Goal: Task Accomplishment & Management: Manage account settings

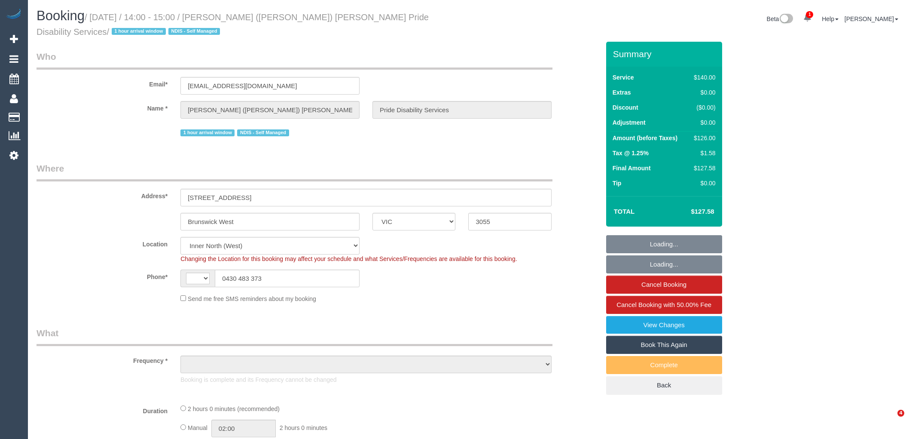
select select "VIC"
select select "string:AU"
select select "string:stripe-pm_1QHHhz2GScqysDRVBAe2l5xQ"
select select "number:28"
select select "number:14"
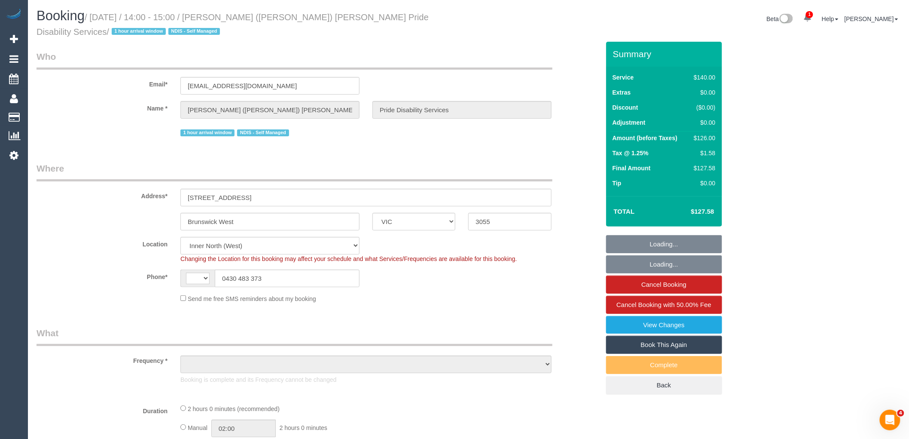
select select "number:19"
select select "number:36"
select select "number:34"
select select "object:1764"
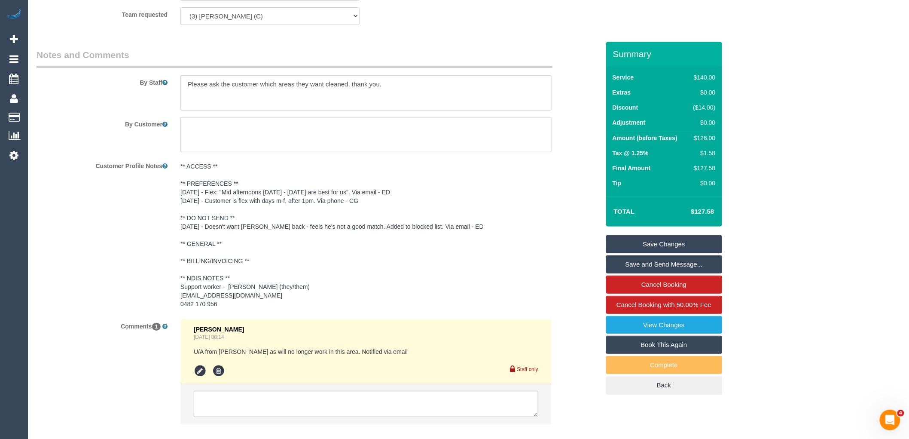
scroll to position [1500, 0]
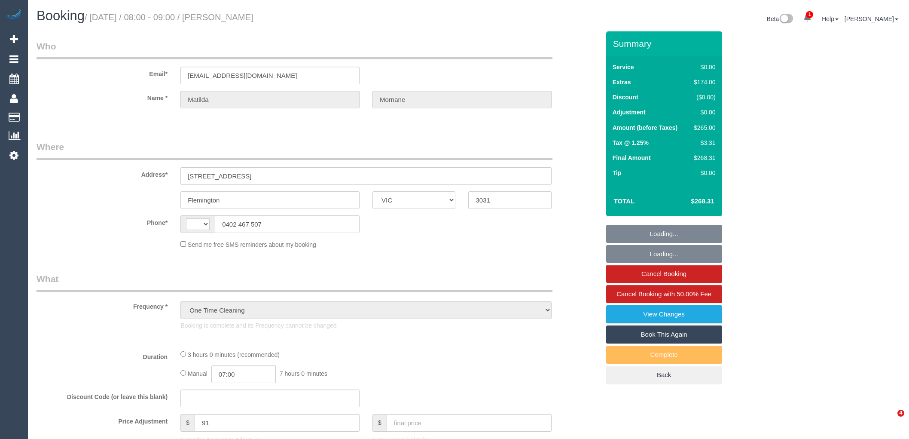
select select "VIC"
select select "number:29"
select select "number:14"
select select "number:18"
select select "number:24"
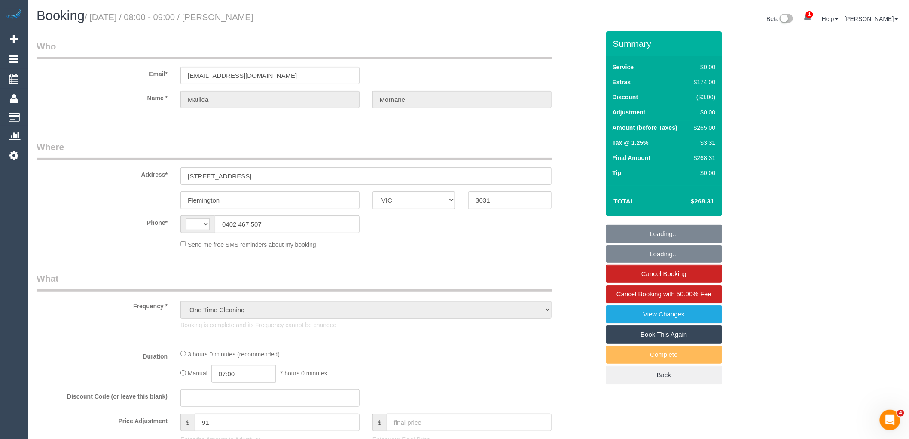
select select "number:13"
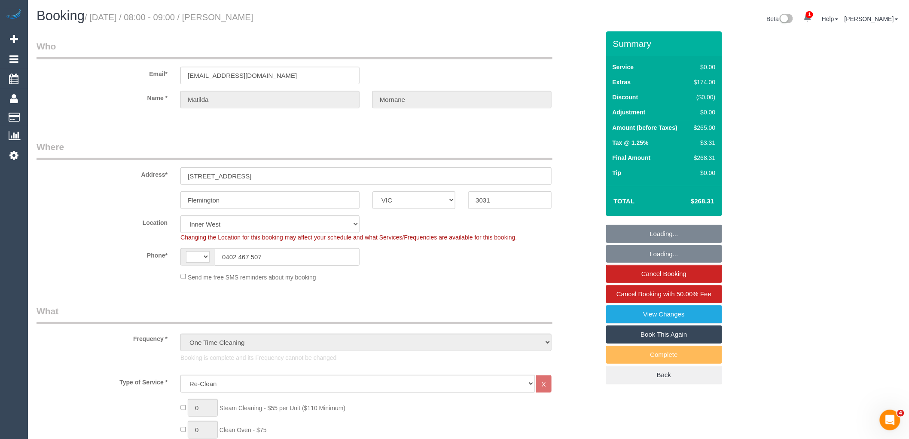
select select "string:AU"
select select "object:1507"
select select "string:stripe-pm_1RsFsd2GScqysDRVgSeO7wtR"
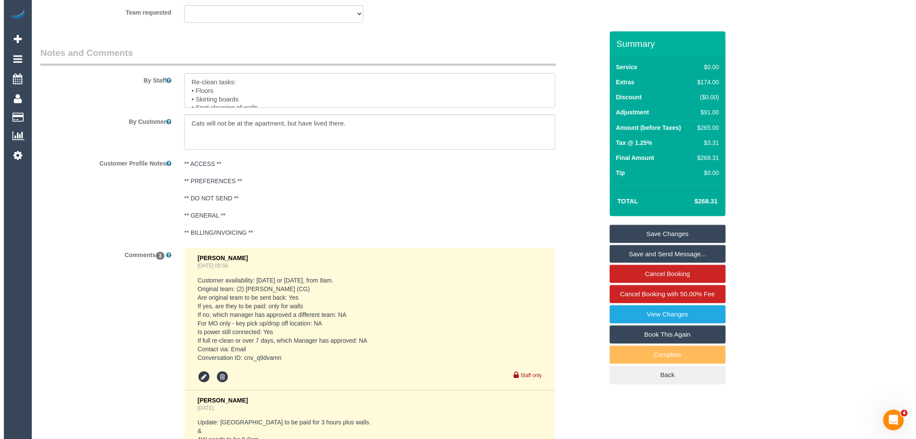
scroll to position [1164, 0]
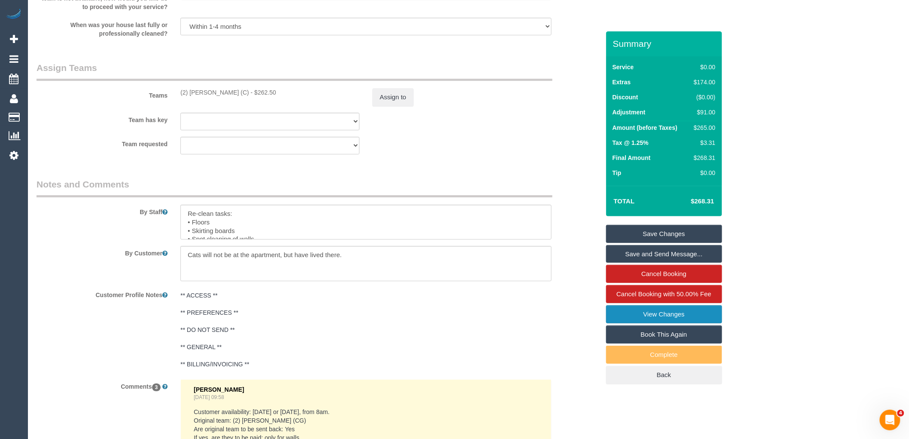
click at [673, 321] on link "View Changes" at bounding box center [664, 314] width 116 height 18
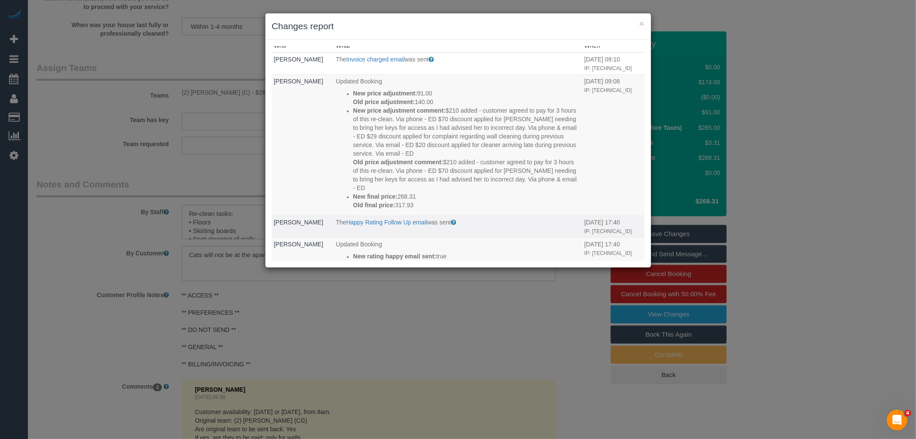
scroll to position [0, 0]
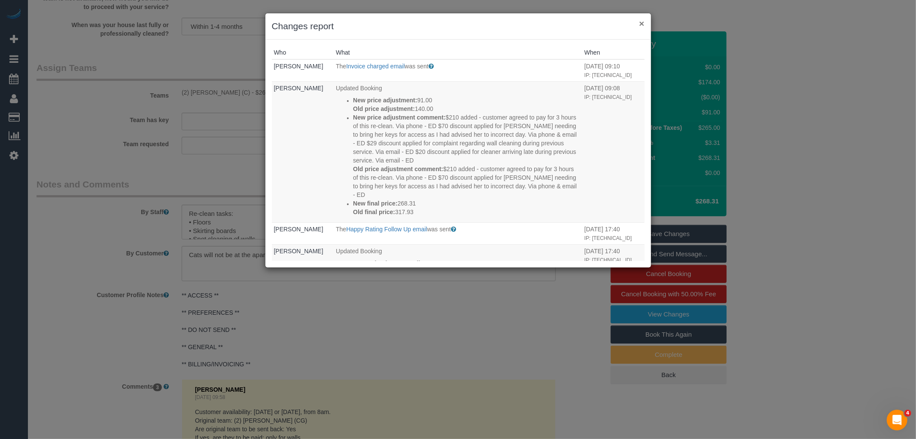
click at [641, 24] on button "×" at bounding box center [641, 23] width 5 height 9
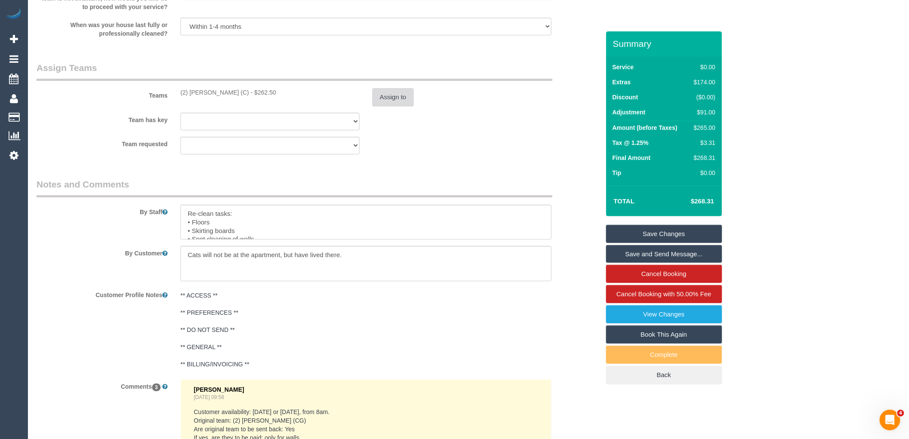
click at [389, 106] on button "Assign to" at bounding box center [392, 97] width 41 height 18
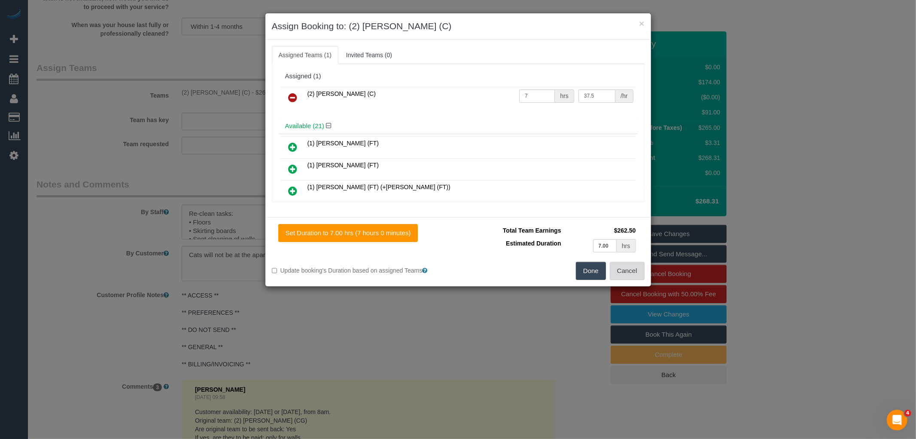
click at [635, 273] on button "Cancel" at bounding box center [627, 271] width 35 height 18
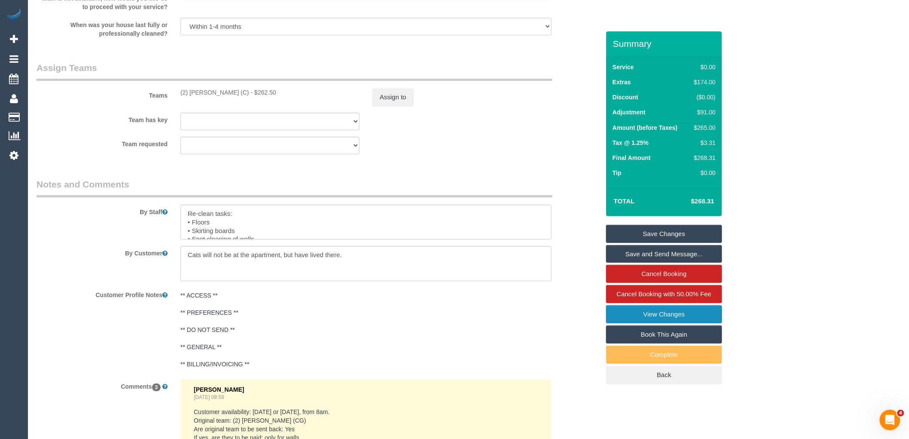
click at [689, 318] on link "View Changes" at bounding box center [664, 314] width 116 height 18
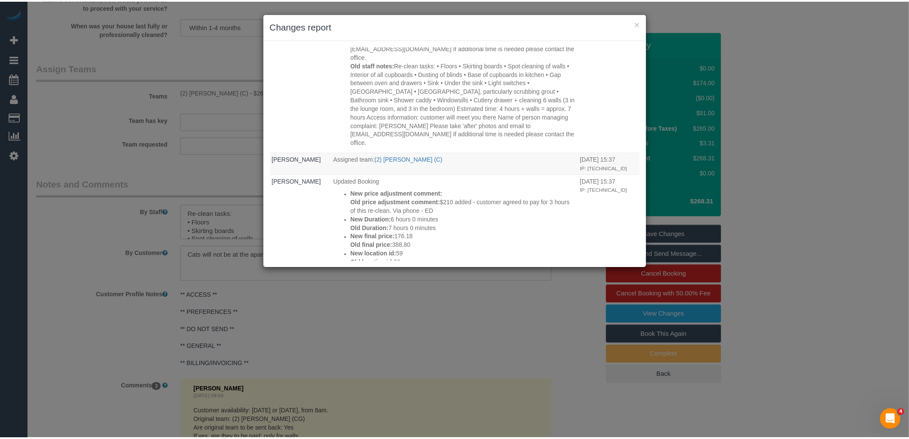
scroll to position [1097, 0]
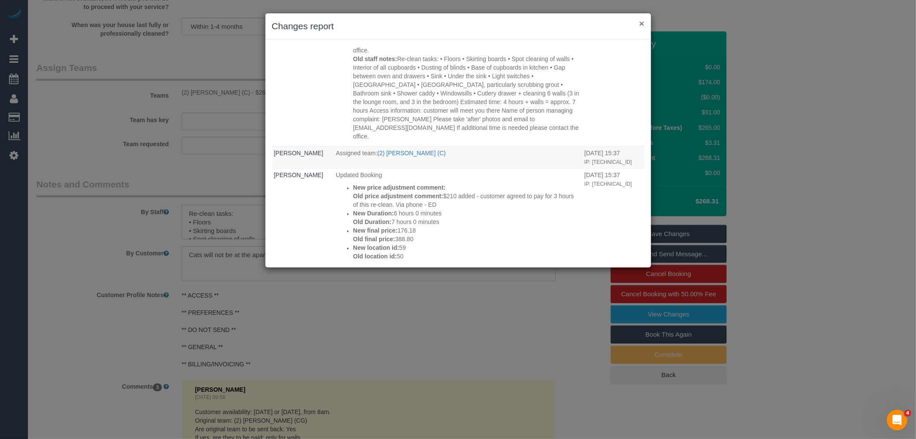
click at [643, 25] on button "×" at bounding box center [641, 23] width 5 height 9
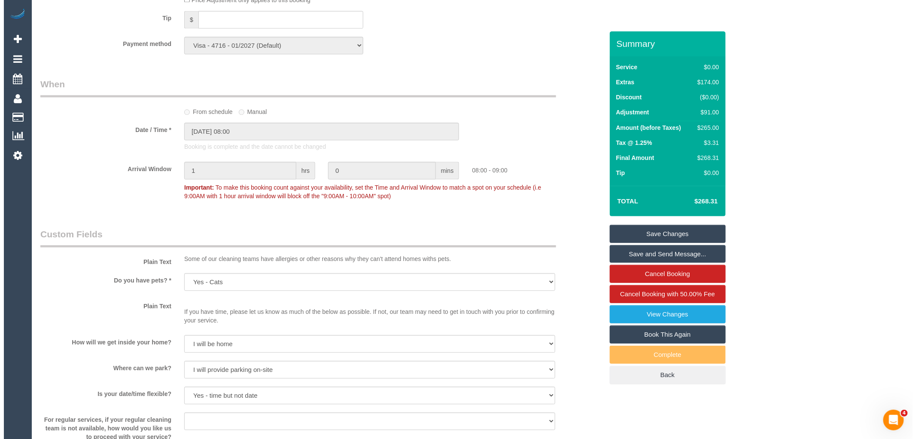
scroll to position [1021, 0]
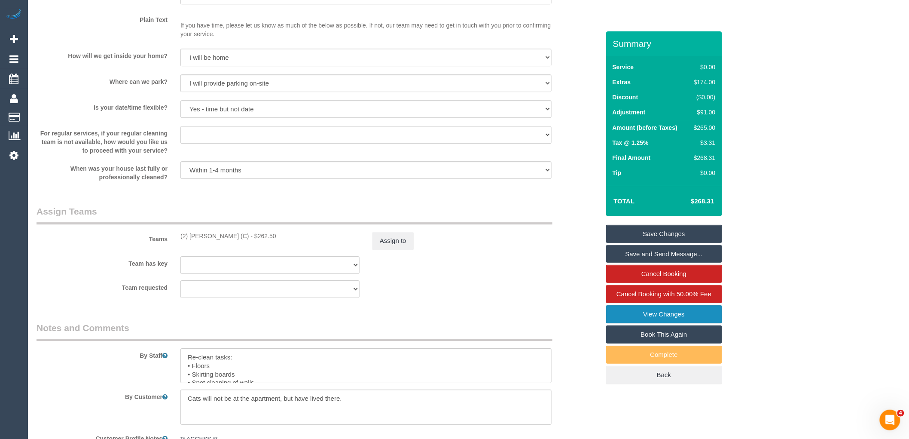
click at [669, 311] on link "View Changes" at bounding box center [664, 314] width 116 height 18
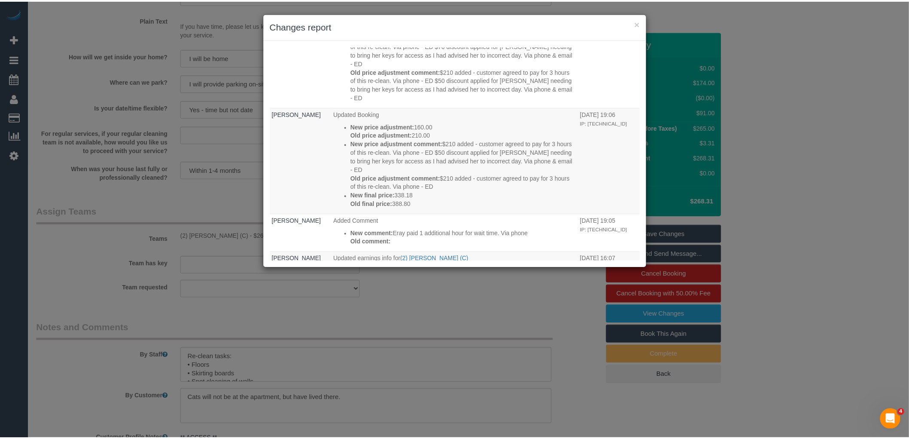
scroll to position [477, 0]
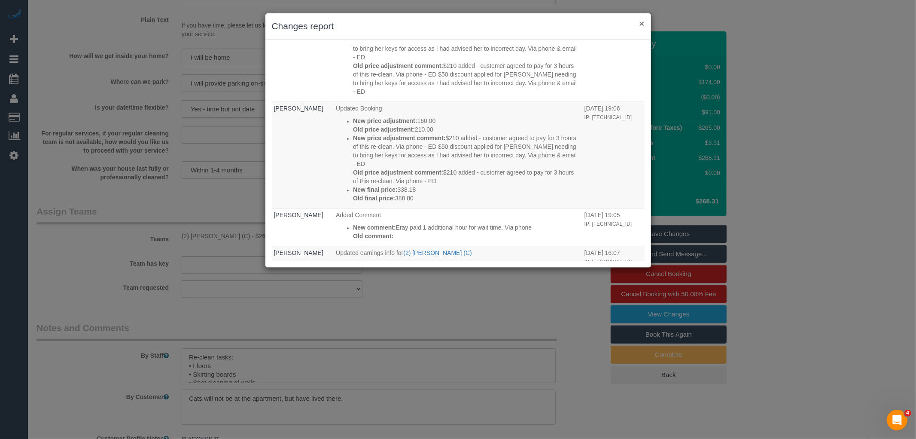
drag, startPoint x: 643, startPoint y: 23, endPoint x: 550, endPoint y: 70, distance: 103.5
click at [642, 23] on button "×" at bounding box center [641, 23] width 5 height 9
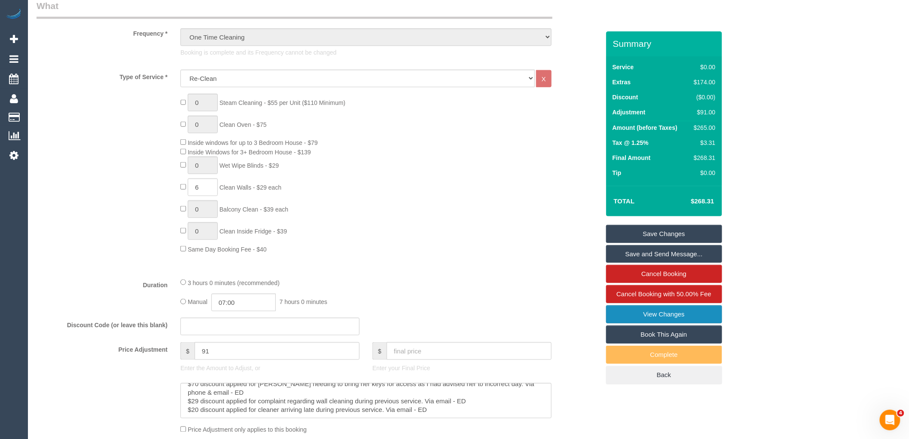
scroll to position [0, 0]
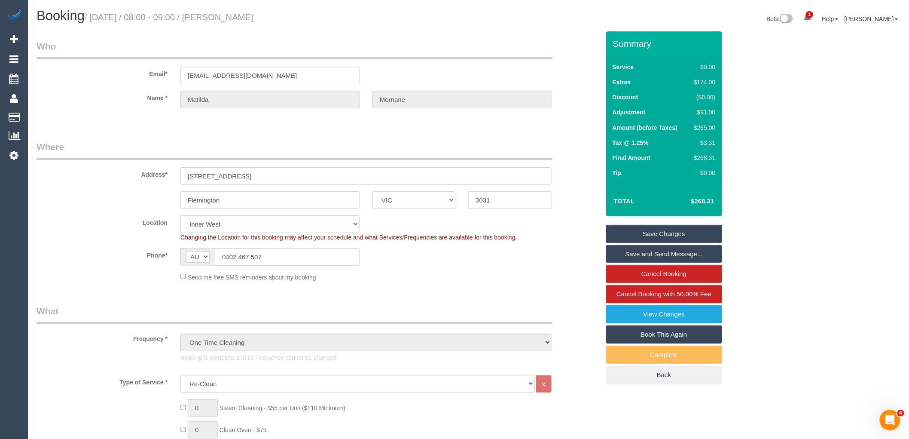
drag, startPoint x: 294, startPoint y: 22, endPoint x: 222, endPoint y: 16, distance: 72.4
click at [222, 16] on h1 "Booking / August 28, 2025 / 08:00 - 09:00 / Matilda Mornane" at bounding box center [250, 16] width 426 height 15
copy small "Matilda Mornane"
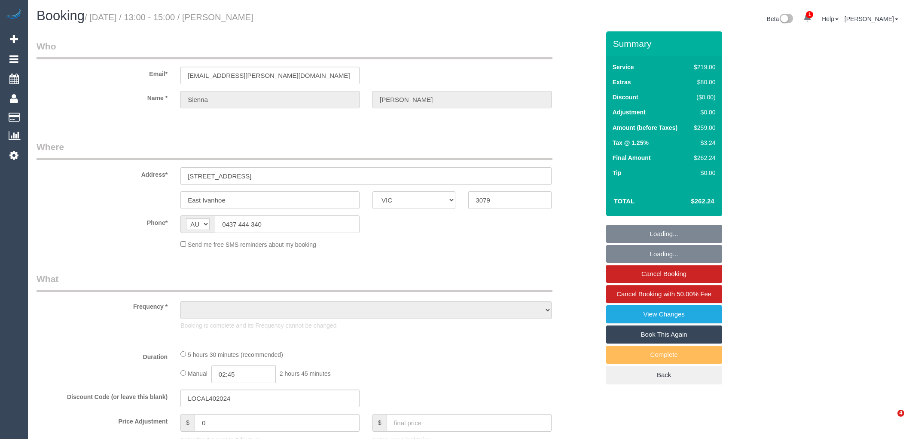
select select "VIC"
select select "object:628"
select select "string:stripe-pm_1RwvrH2GScqysDRVhzozX3yK"
select select "number:27"
select select "number:14"
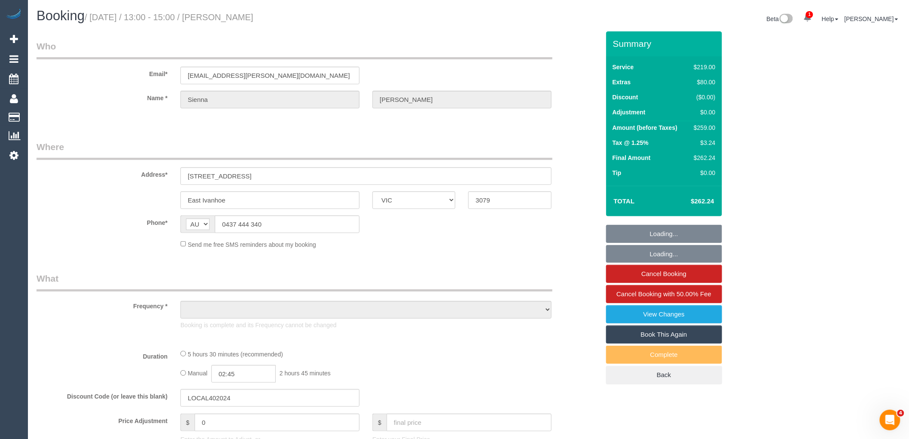
select select "number:19"
select select "number:24"
select select "number:33"
select select "number:13"
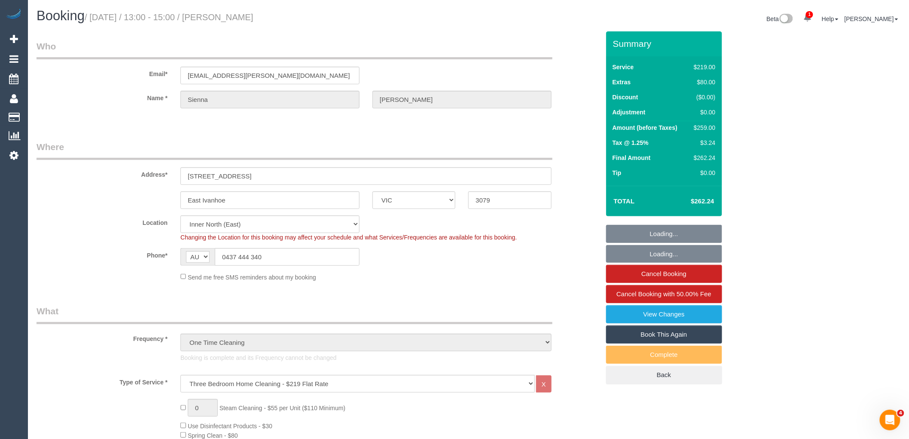
select select "object:877"
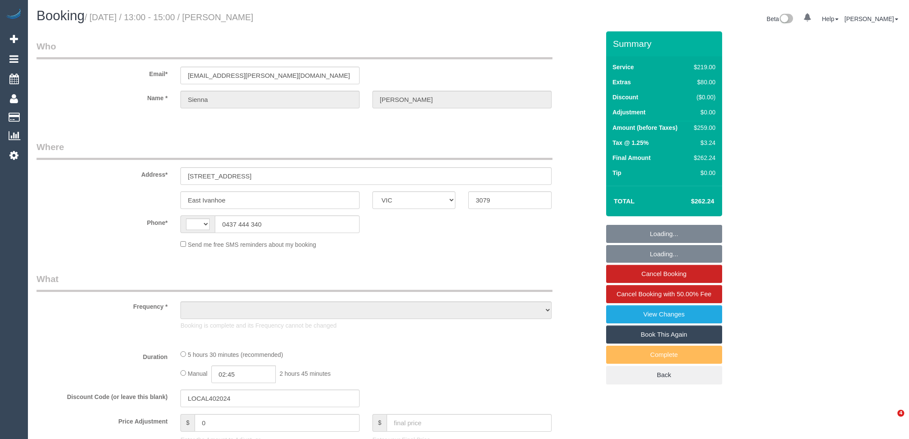
select select "VIC"
select select "string:AU"
select select "string:stripe-pm_1RwvrH2GScqysDRVhzozX3yK"
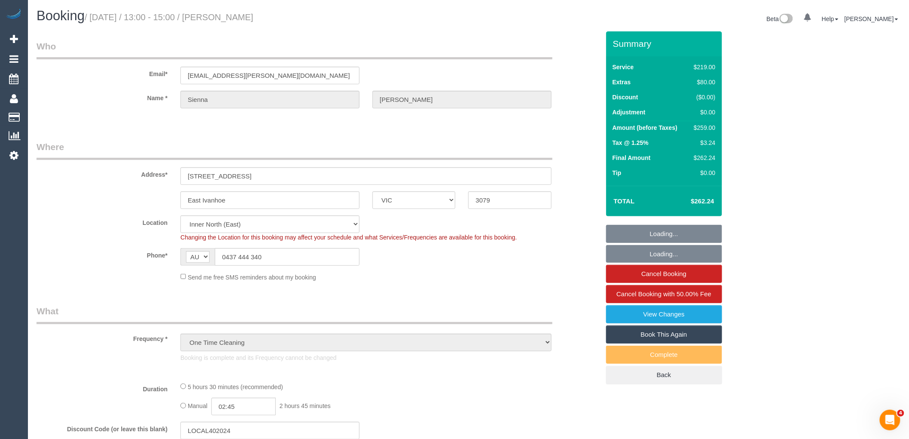
select select "object:1436"
select select "number:27"
select select "number:14"
select select "number:19"
select select "number:24"
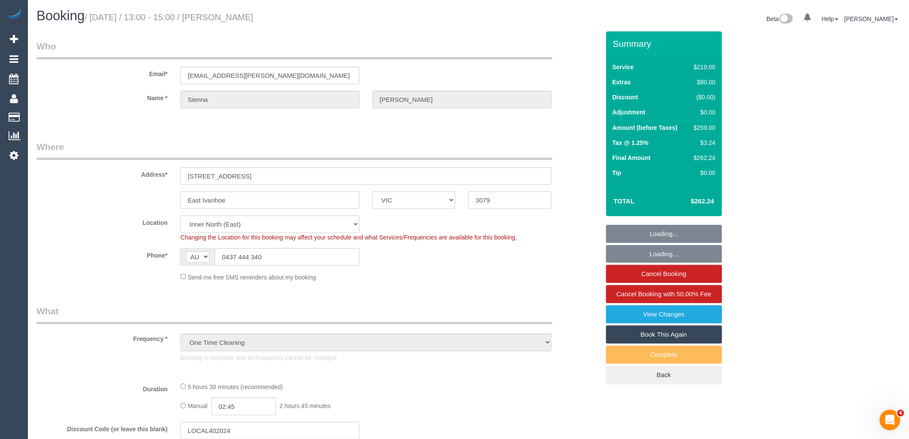
select select "number:33"
select select "number:13"
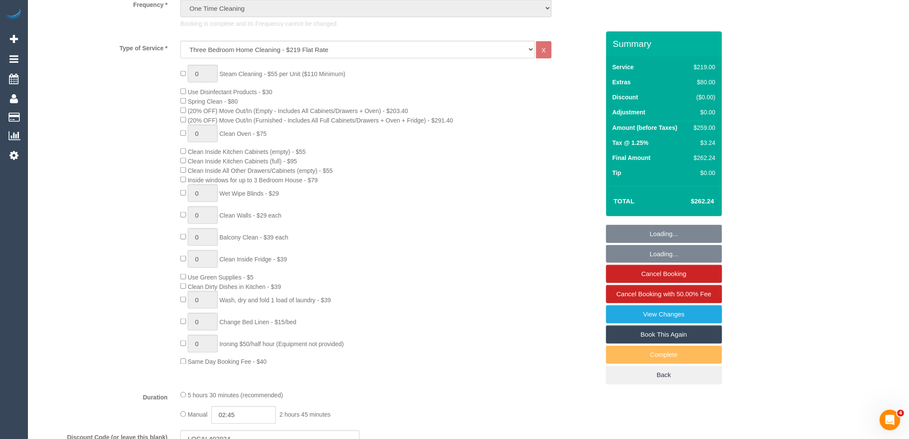
click at [438, 171] on div "0 Steam Cleaning - $55 per Unit ($110 Minimum) Use Disinfectant Products - $30 …" at bounding box center [390, 215] width 432 height 301
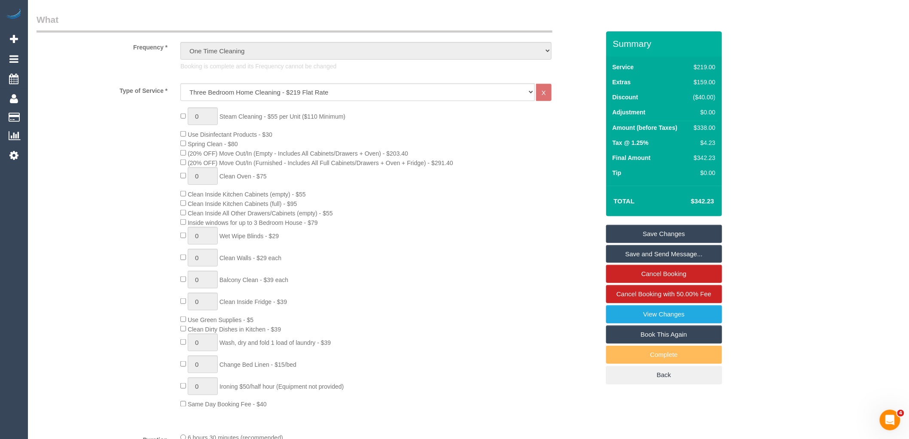
scroll to position [286, 0]
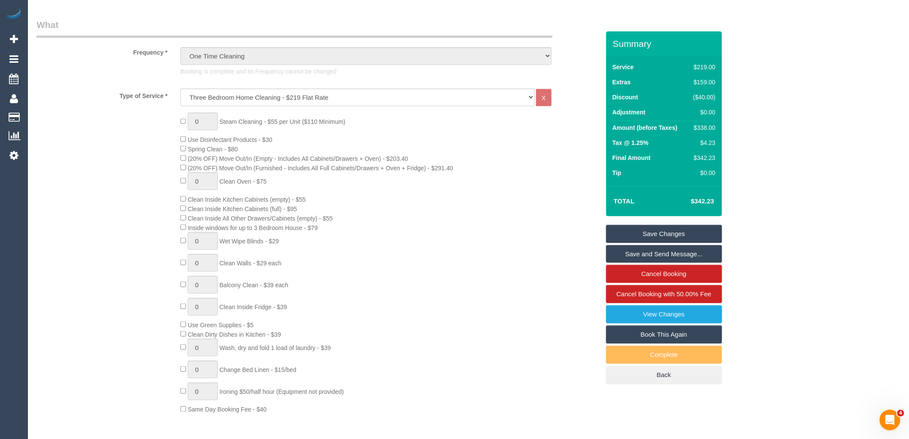
click at [448, 163] on div "0 Steam Cleaning - $55 per Unit ($110 Minimum) Use Disinfectant Products - $30 …" at bounding box center [390, 263] width 432 height 301
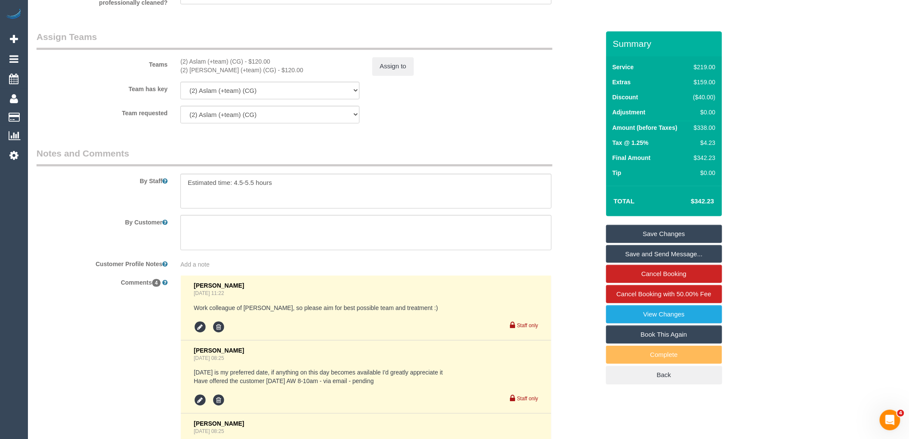
scroll to position [1289, 0]
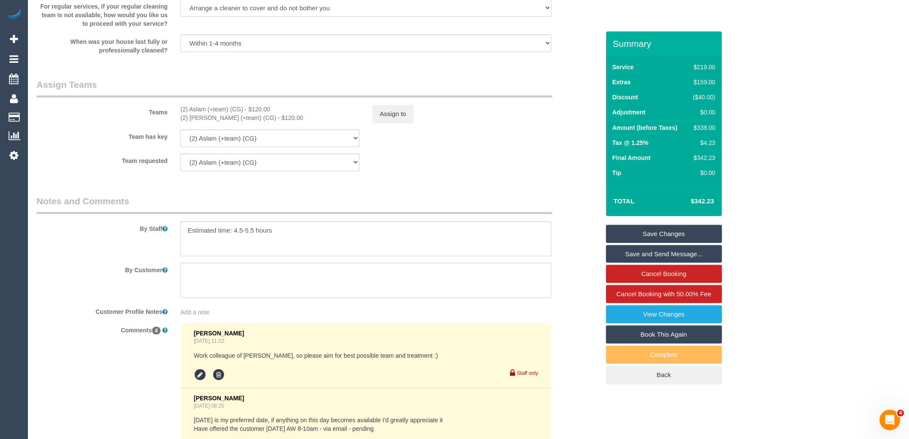
drag, startPoint x: 178, startPoint y: 115, endPoint x: 283, endPoint y: 129, distance: 105.7
click at [283, 122] on div "(2) Aslam (+team) (CG) - $120.00 (2) Maria (+team) (CG) - $120.00" at bounding box center [270, 113] width 192 height 17
copy div "(2) Aslam (+team) (CG) - $120.00 (2) Maria (+team) (CG) - $120.00"
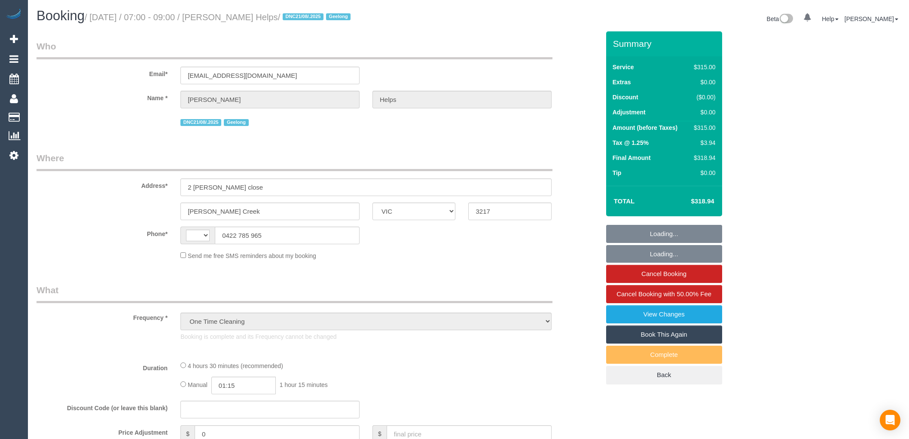
select select "VIC"
select select "string:AU"
select select "number:28"
select select "number:14"
select select "number:18"
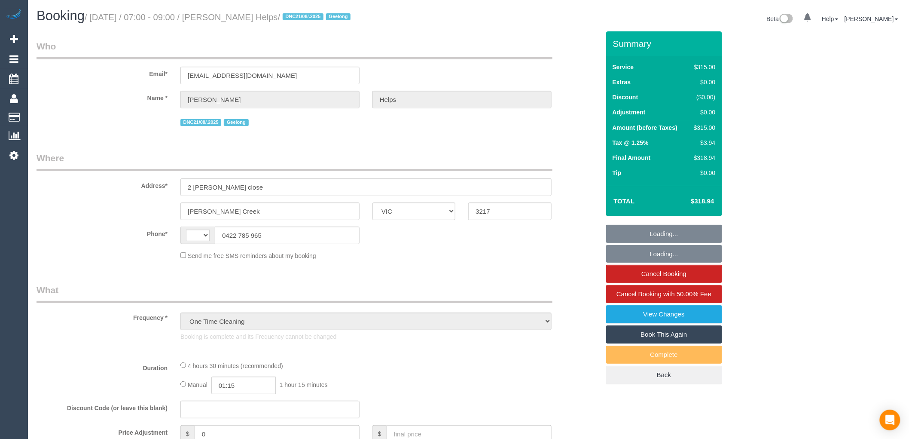
select select "number:24"
select select "number:26"
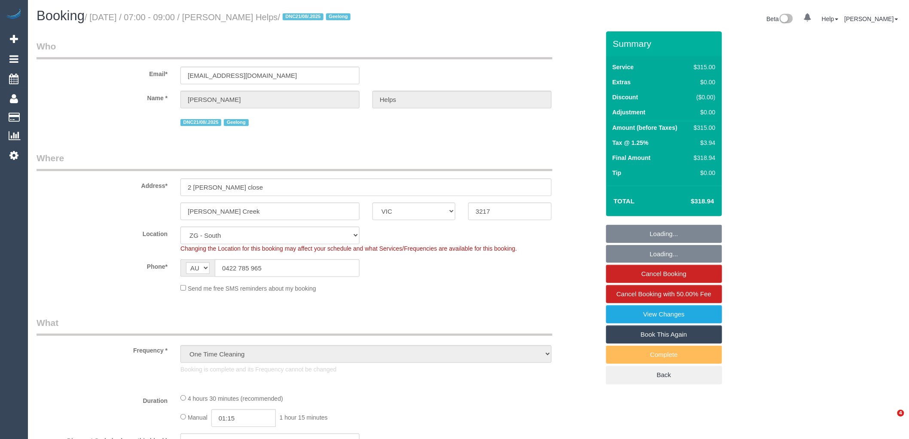
select select "object:878"
select select "string:stripe-pm_1RuRpc2GScqysDRVkztFHtLl"
select select "270"
select select "spot1"
